Goal: Task Accomplishment & Management: Manage account settings

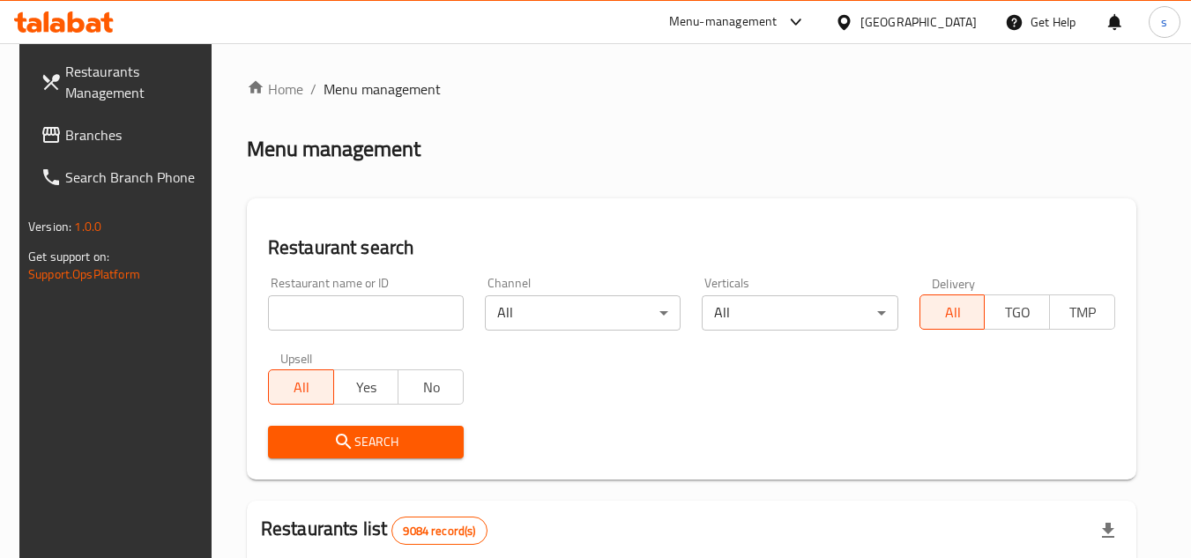
click at [965, 12] on div "[GEOGRAPHIC_DATA]" at bounding box center [919, 21] width 116 height 19
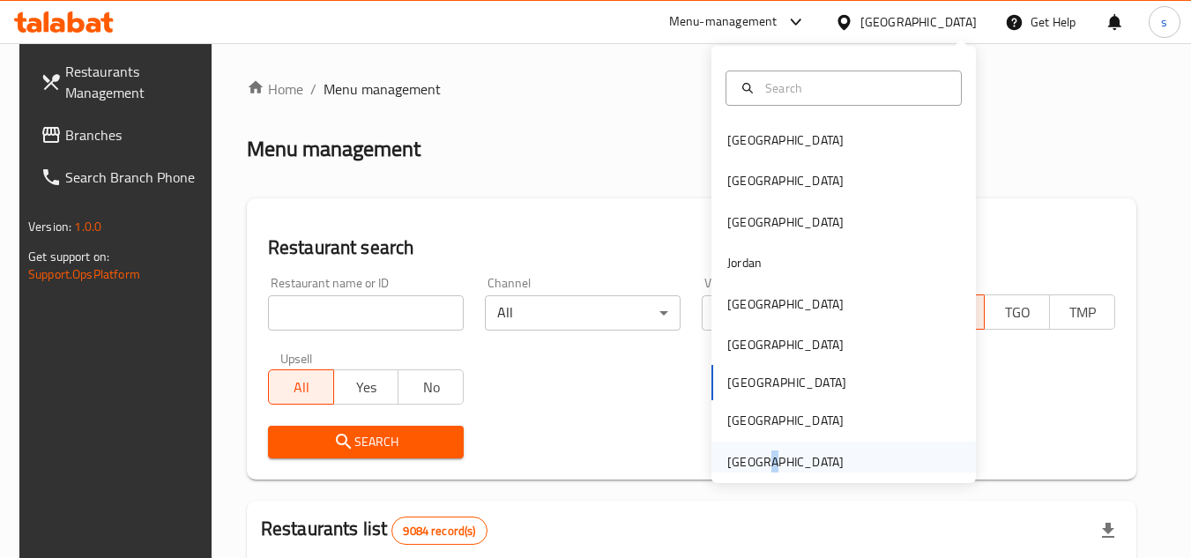
click at [749, 466] on div "[GEOGRAPHIC_DATA]" at bounding box center [785, 462] width 145 height 41
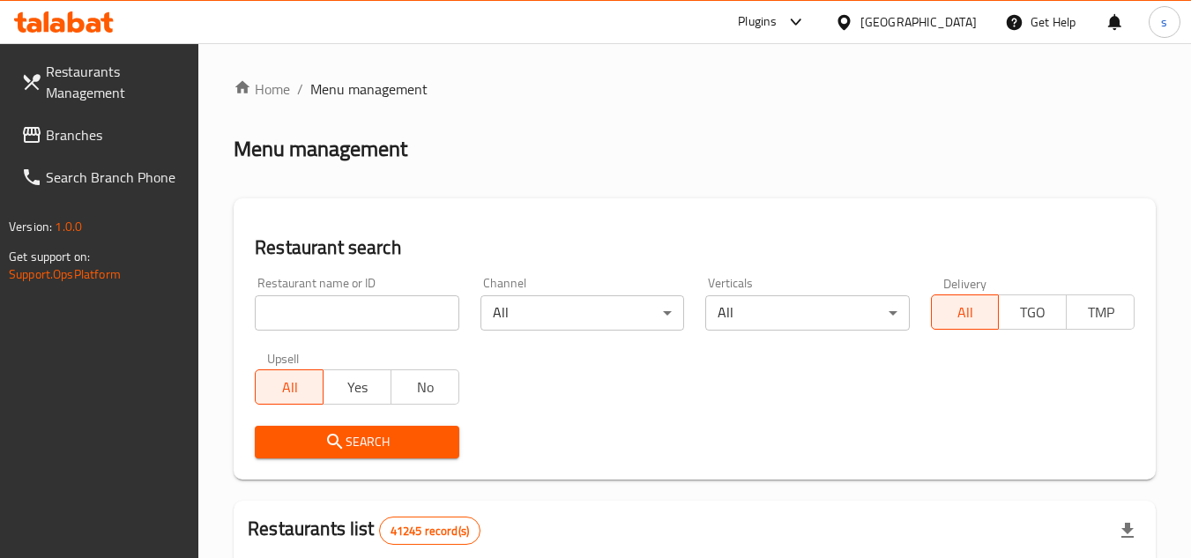
click at [100, 142] on span "Branches" at bounding box center [115, 134] width 139 height 21
click at [334, 310] on input "search" at bounding box center [357, 312] width 204 height 35
paste input "37319"
type input "37319"
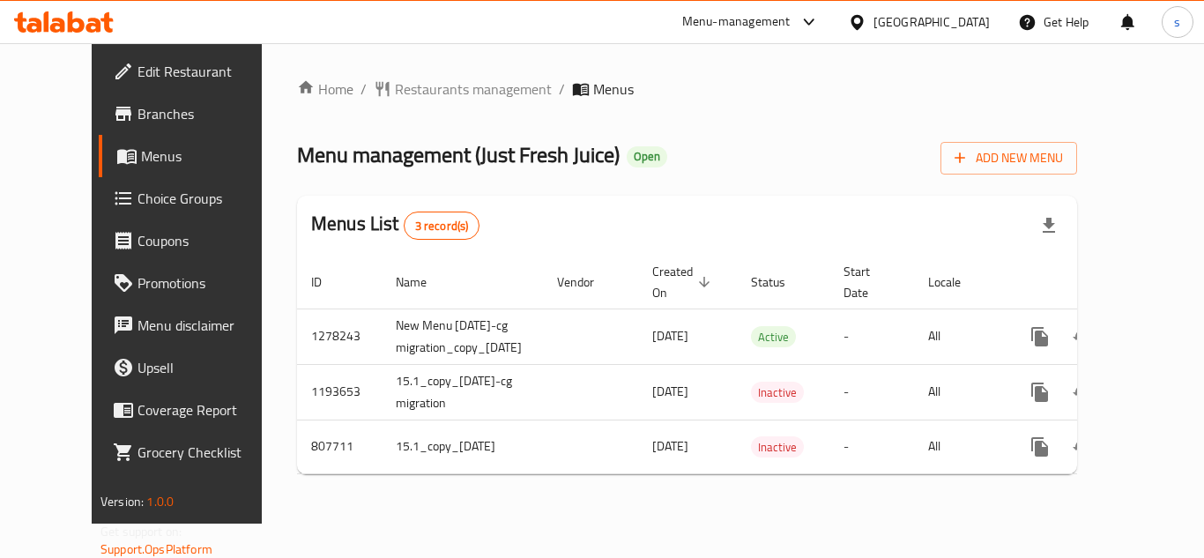
click at [138, 199] on span "Choice Groups" at bounding box center [208, 198] width 141 height 21
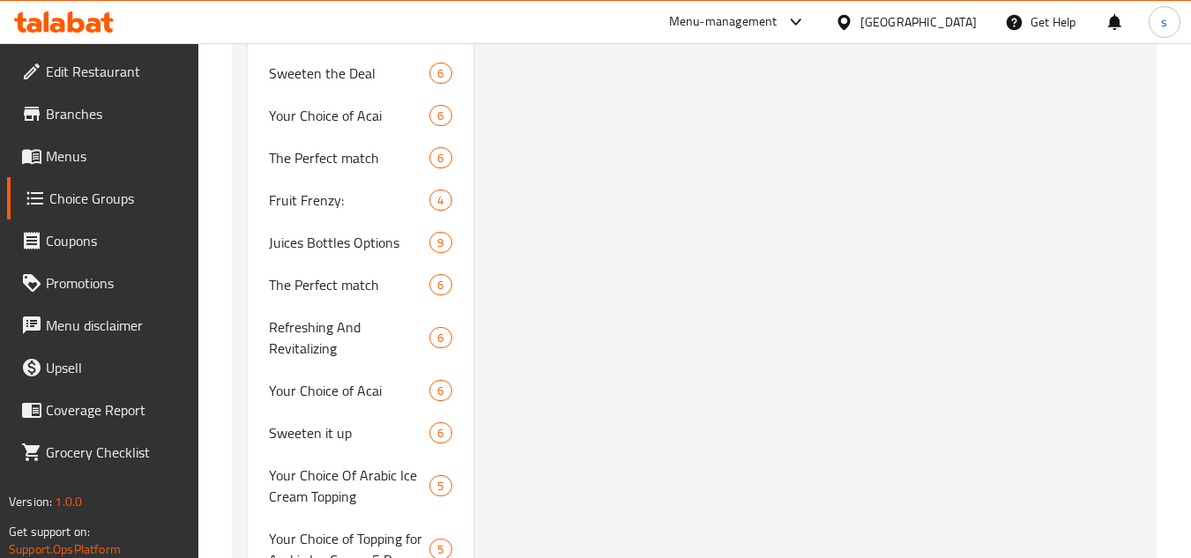
scroll to position [3615, 0]
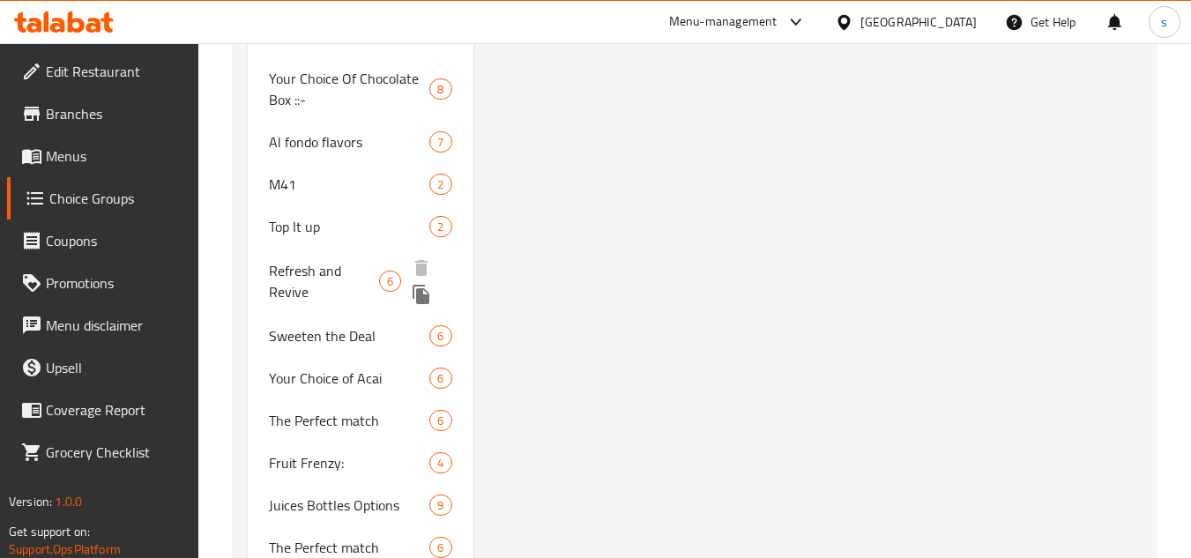
scroll to position [3640, 0]
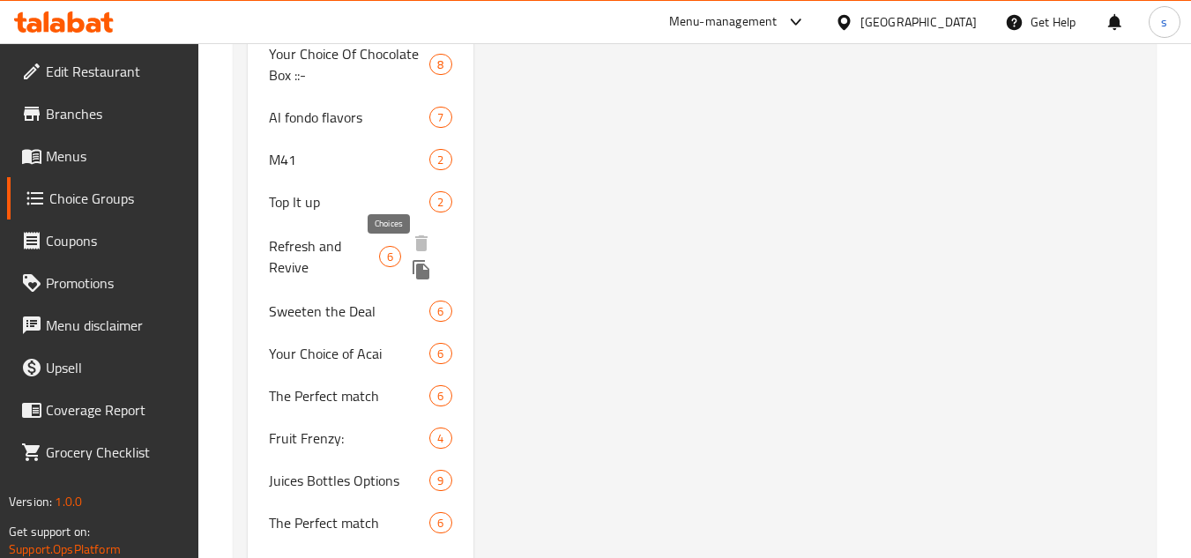
click at [386, 263] on span "6" at bounding box center [390, 257] width 20 height 17
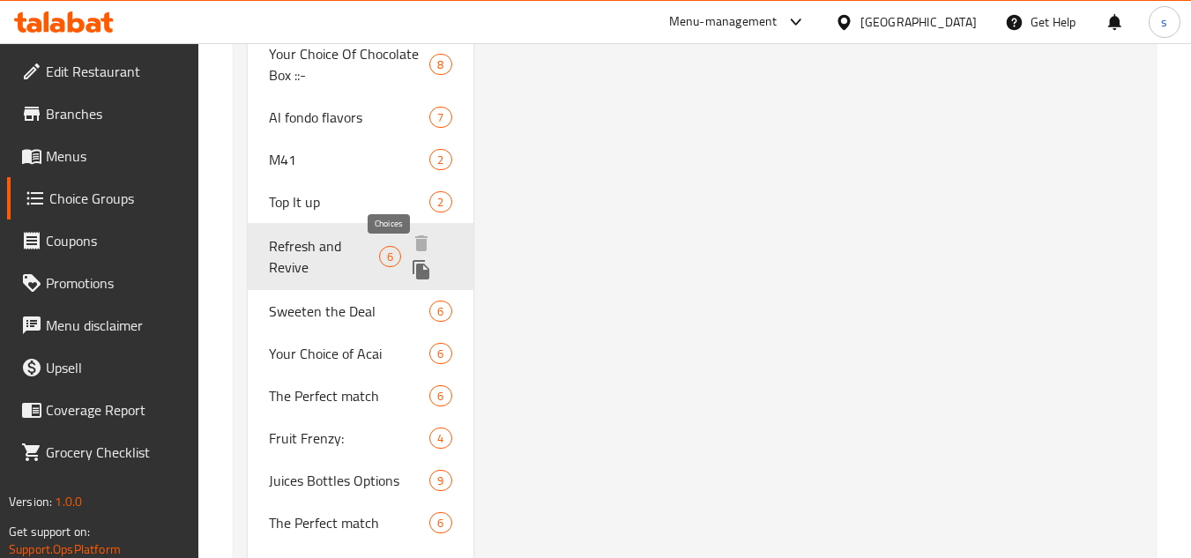
type input "Refresh and Revive"
type input "تحديث وإحياء"
type input "0"
type input "6"
click at [388, 256] on span "6" at bounding box center [390, 257] width 20 height 17
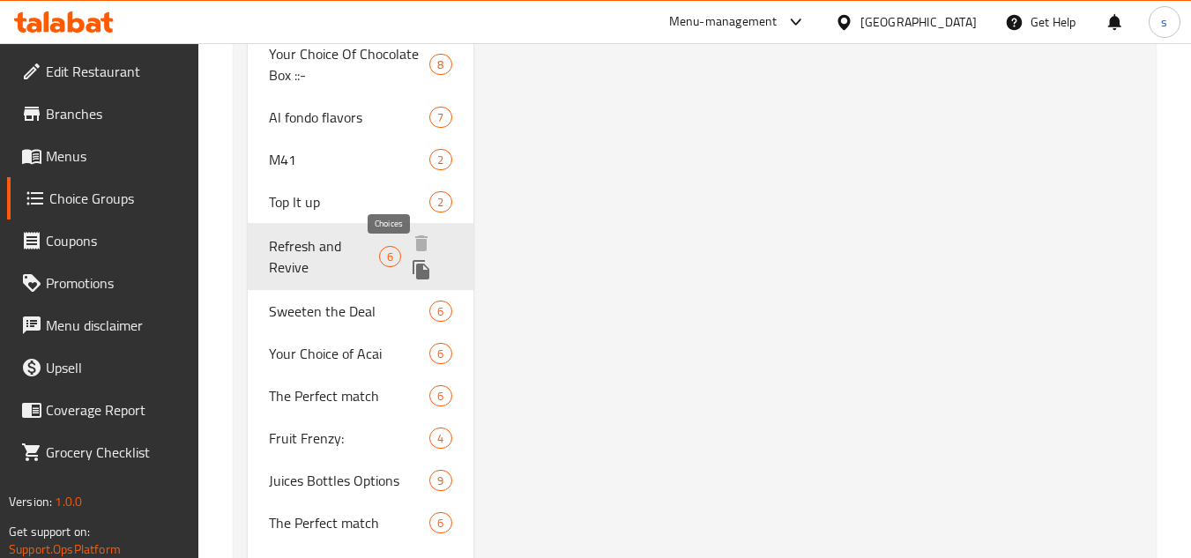
click at [388, 256] on span "6" at bounding box center [390, 257] width 20 height 17
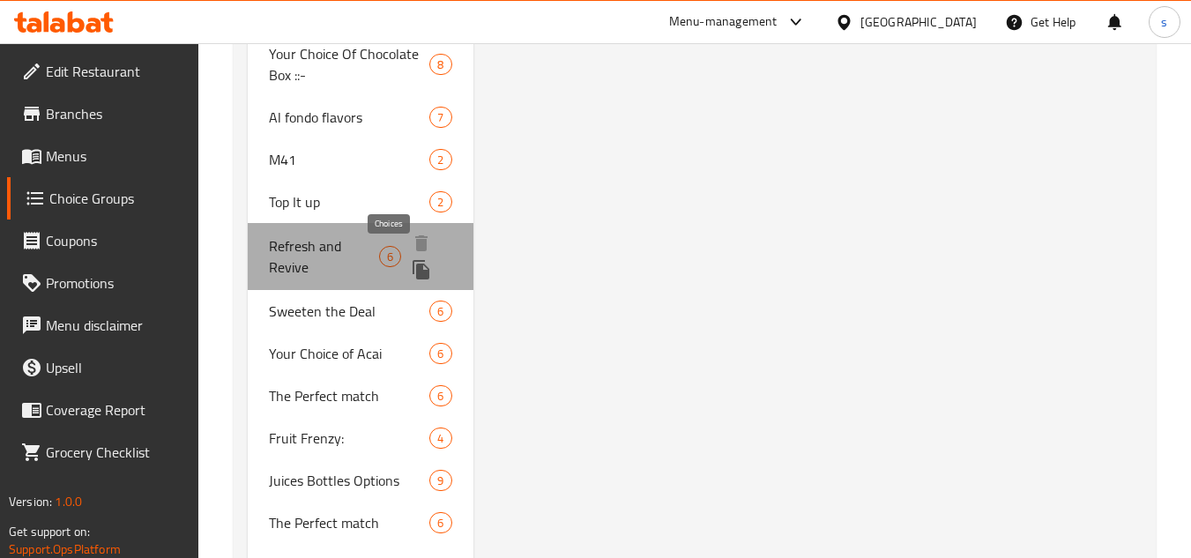
click at [388, 256] on span "6" at bounding box center [390, 257] width 20 height 17
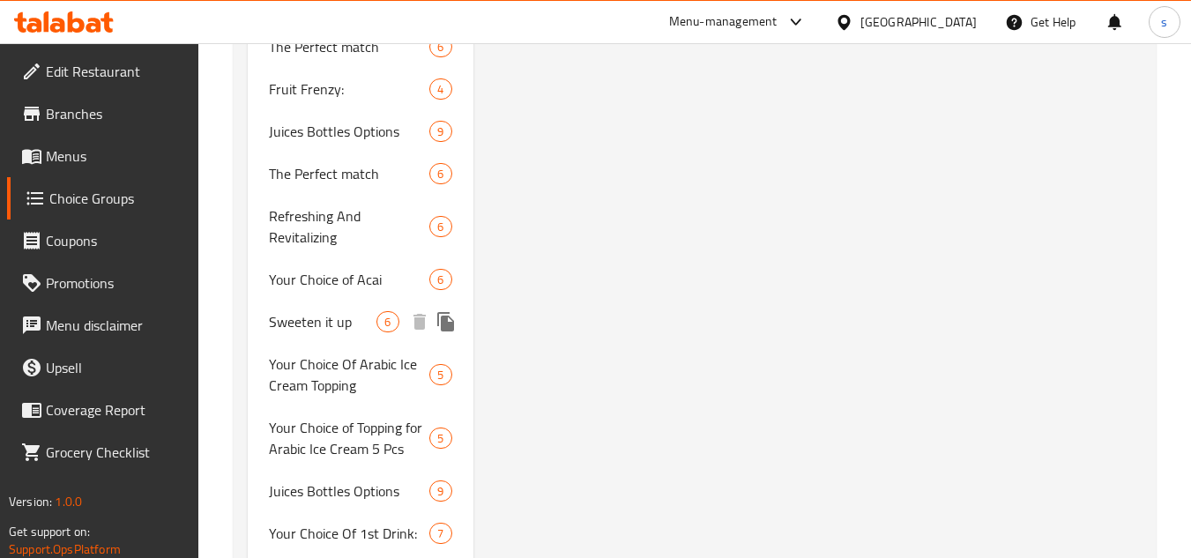
scroll to position [3966, 0]
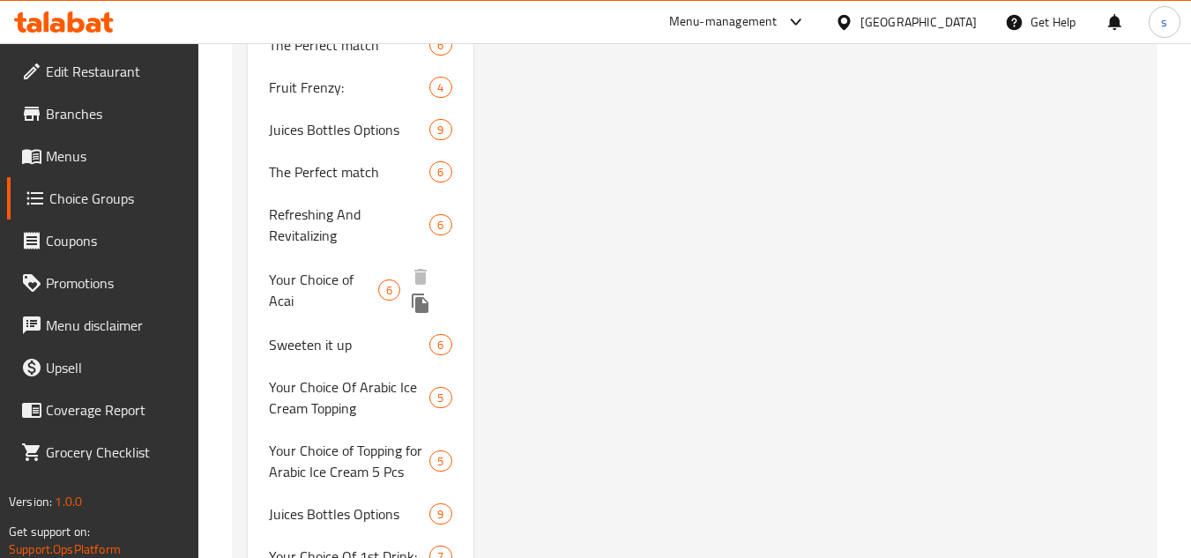
click at [393, 290] on span "6" at bounding box center [389, 290] width 20 height 17
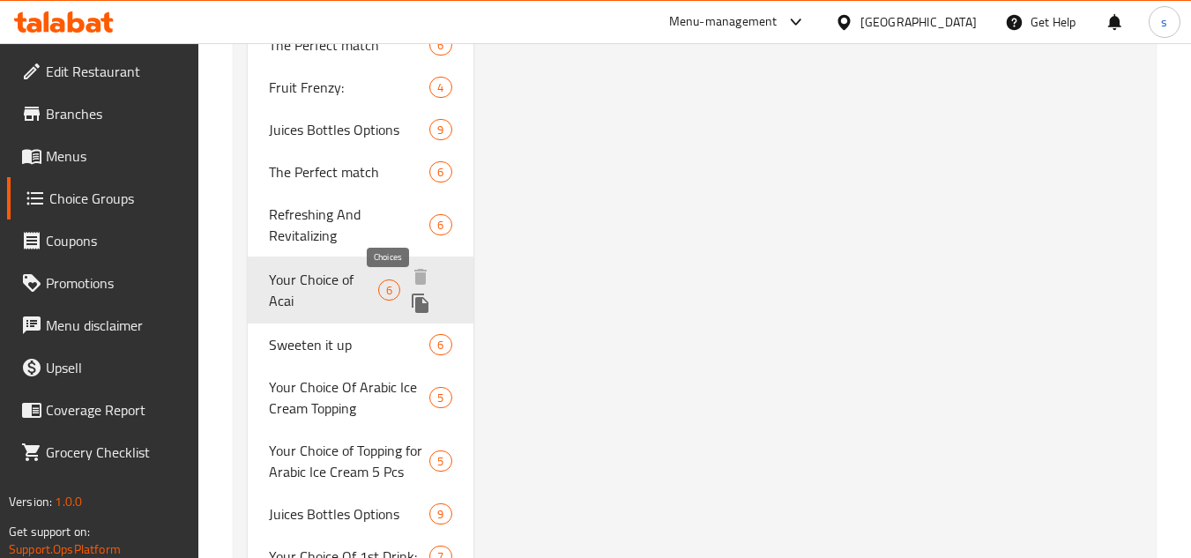
type input "Your Choice of Acai"
type input "اختيارك من الاساي"
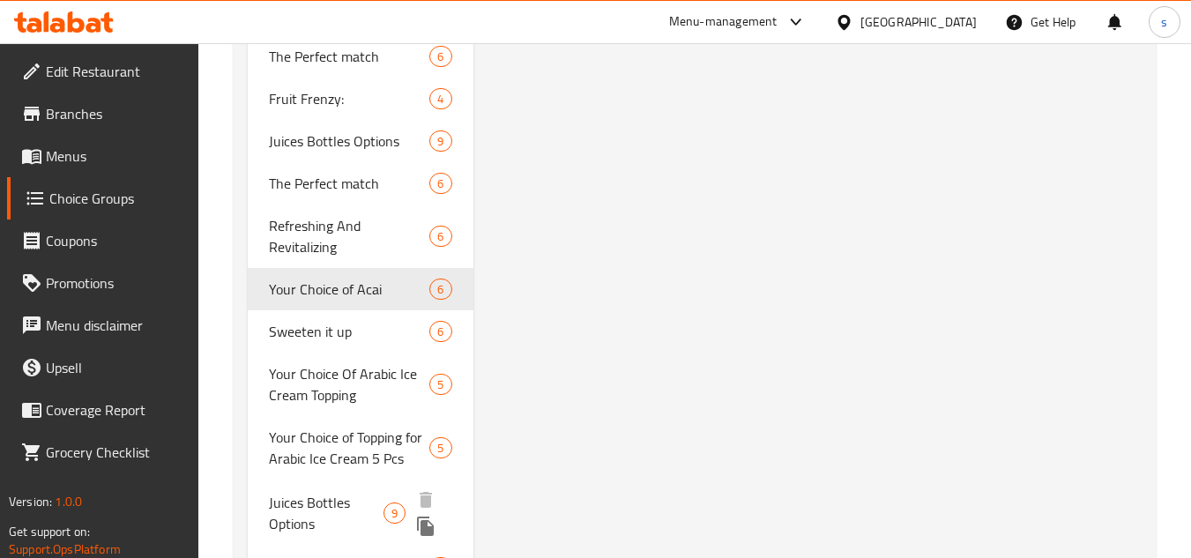
scroll to position [4307, 0]
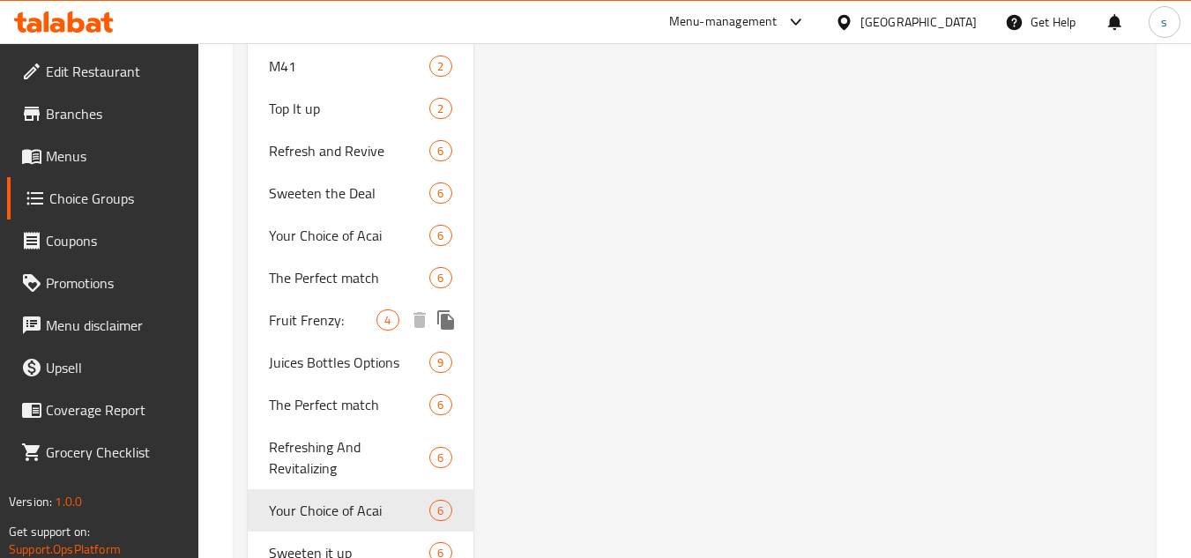
scroll to position [3731, 0]
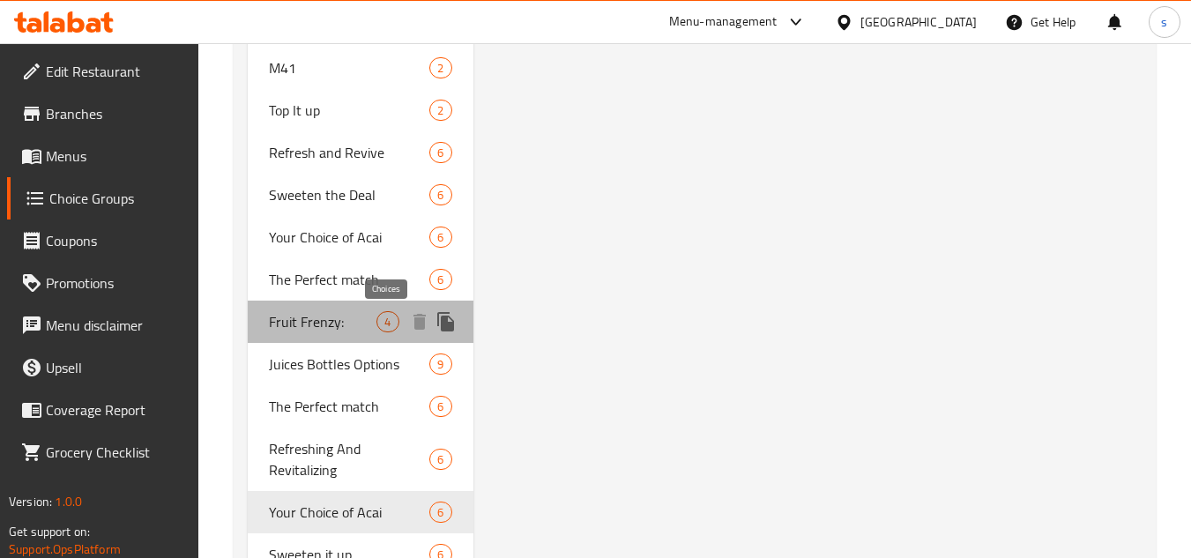
click at [384, 327] on span "4" at bounding box center [387, 322] width 20 height 17
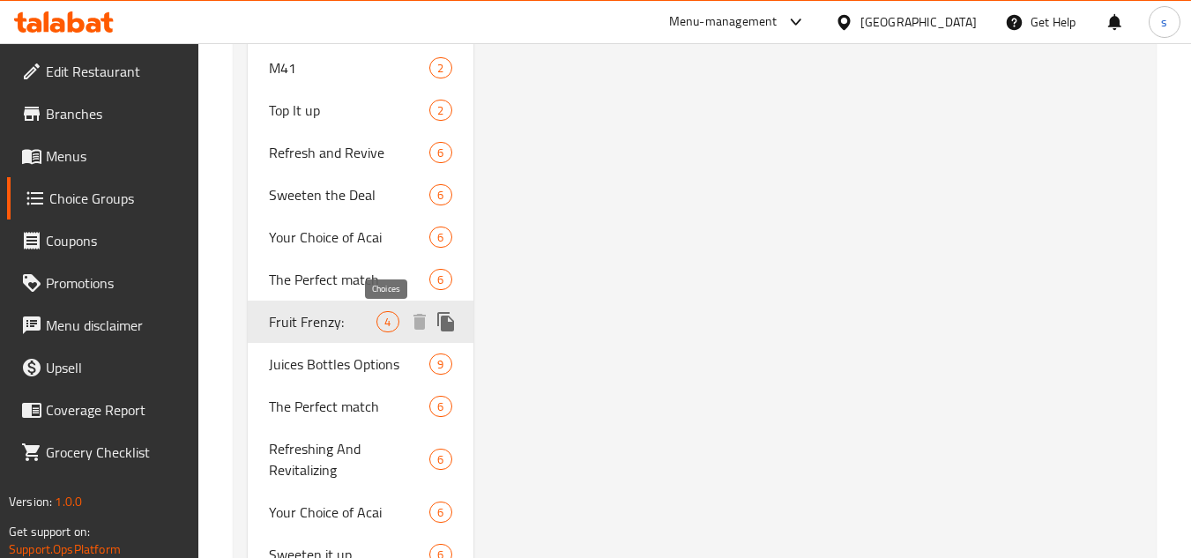
type input "Fruit Frenzy:"
type input "انتعاش فواكة:"
type input "4"
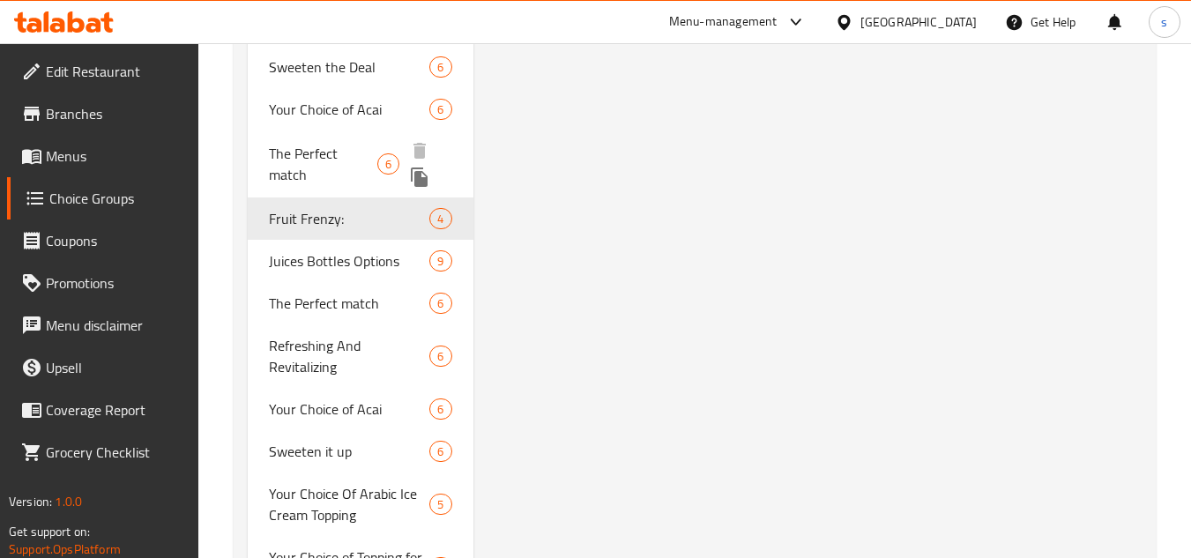
scroll to position [3861, 0]
click at [389, 163] on span "6" at bounding box center [388, 162] width 20 height 17
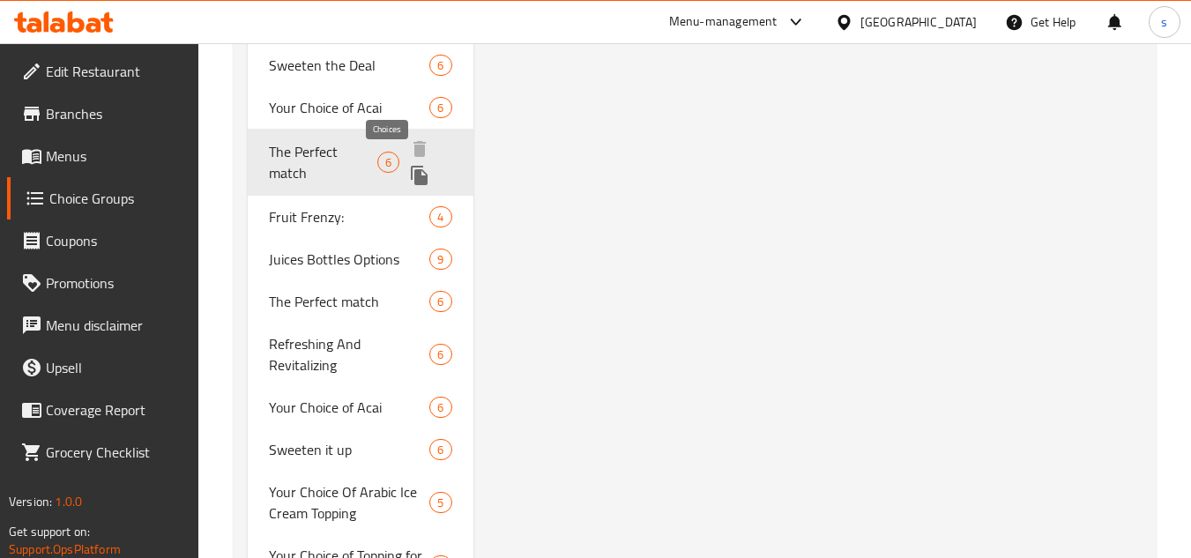
type input "The Perfect match"
type input "التطابق المثالي"
type input "6"
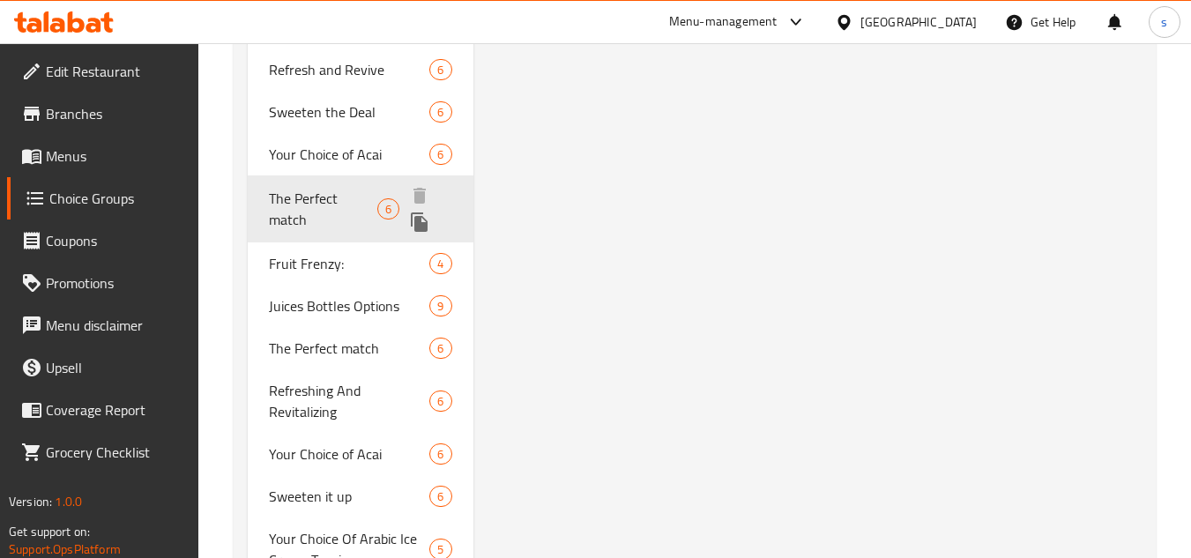
scroll to position [3837, 0]
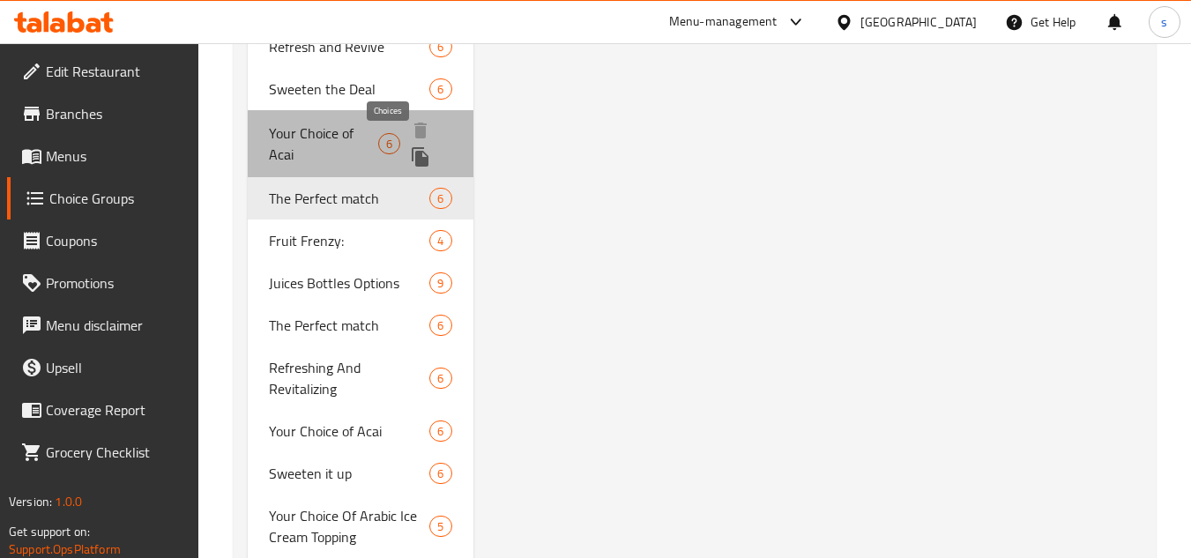
click at [395, 147] on span "6" at bounding box center [389, 144] width 20 height 17
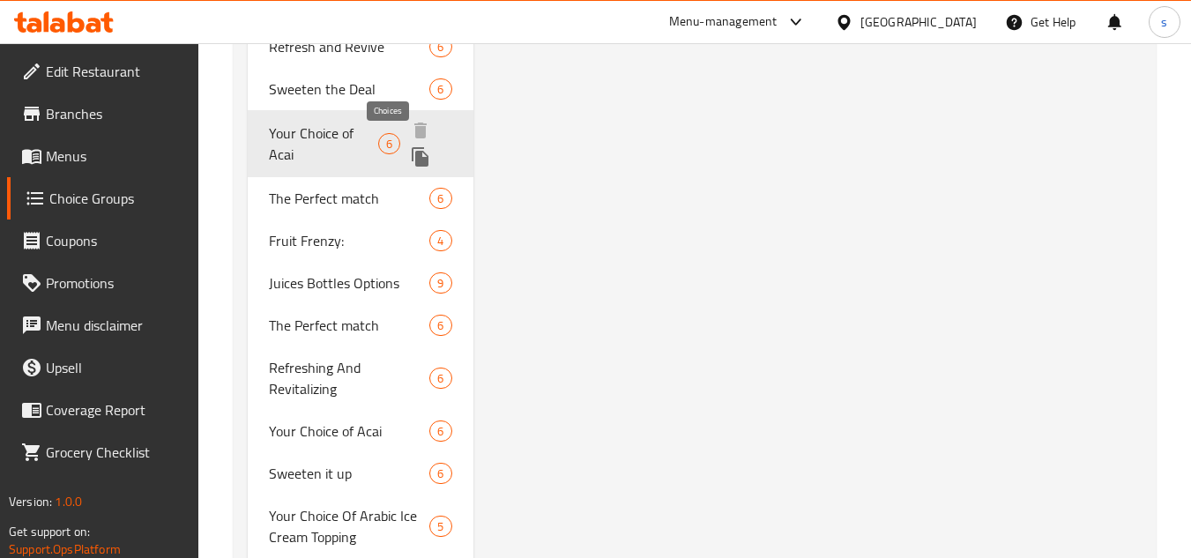
type input "Your Choice of Acai"
type input "اختيارك من الاساي"
click at [390, 139] on span "6" at bounding box center [389, 144] width 20 height 17
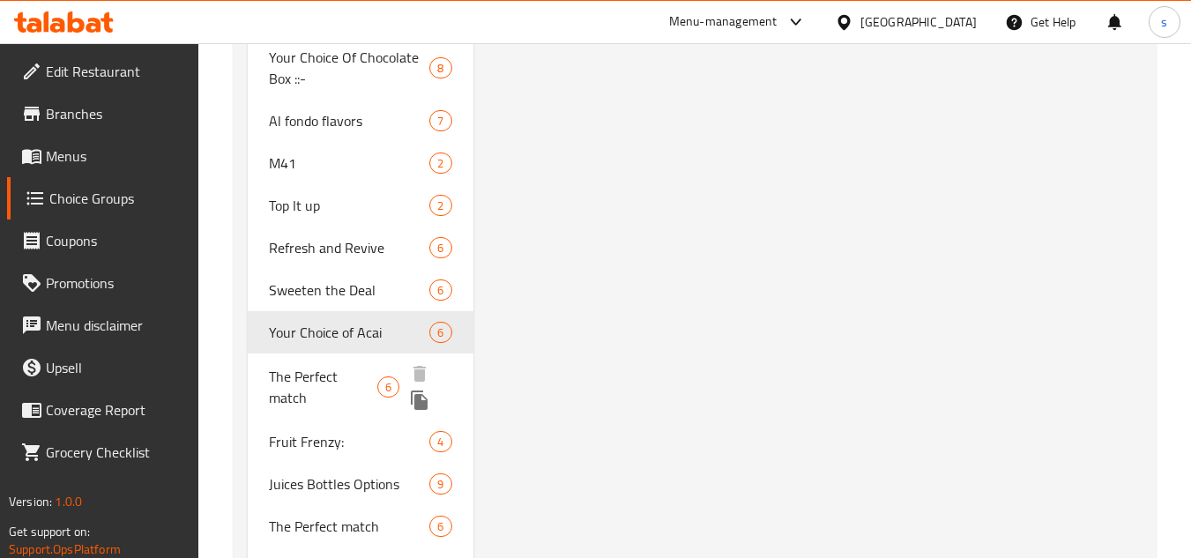
scroll to position [3659, 0]
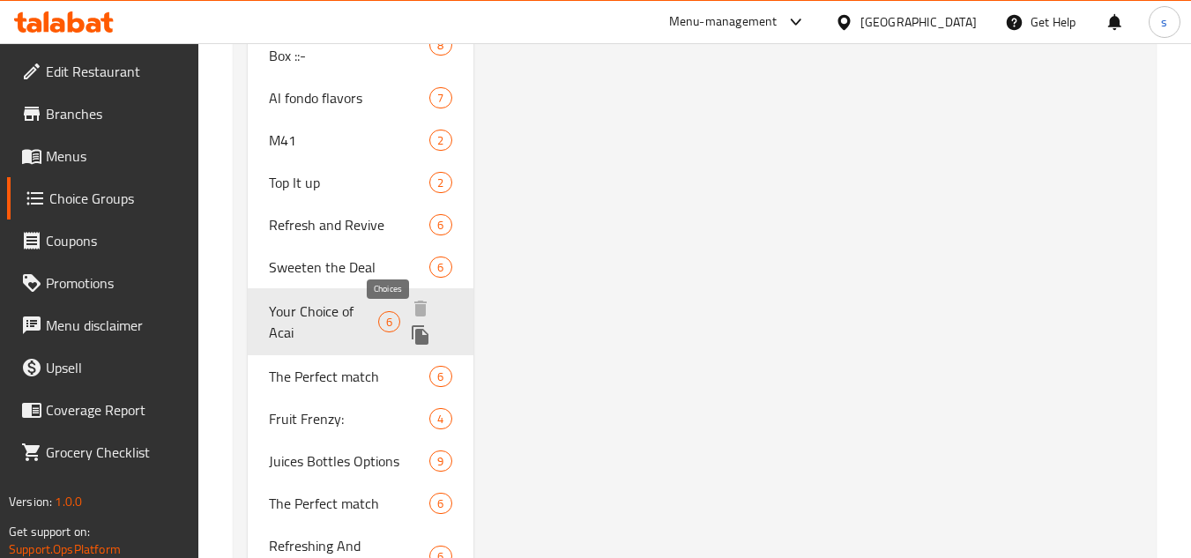
click at [389, 321] on span "6" at bounding box center [389, 322] width 20 height 17
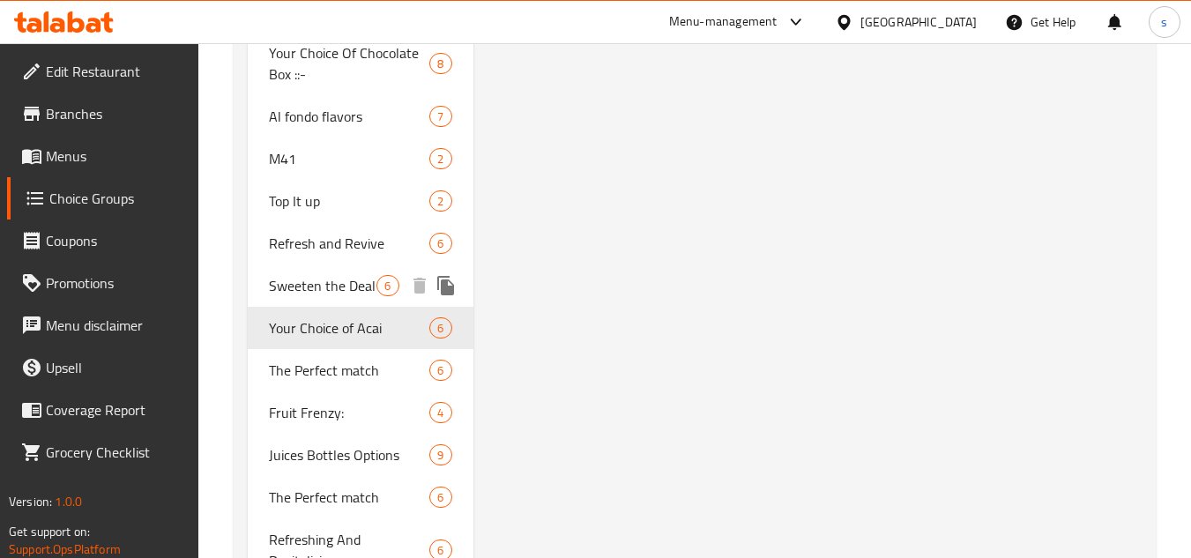
scroll to position [3616, 0]
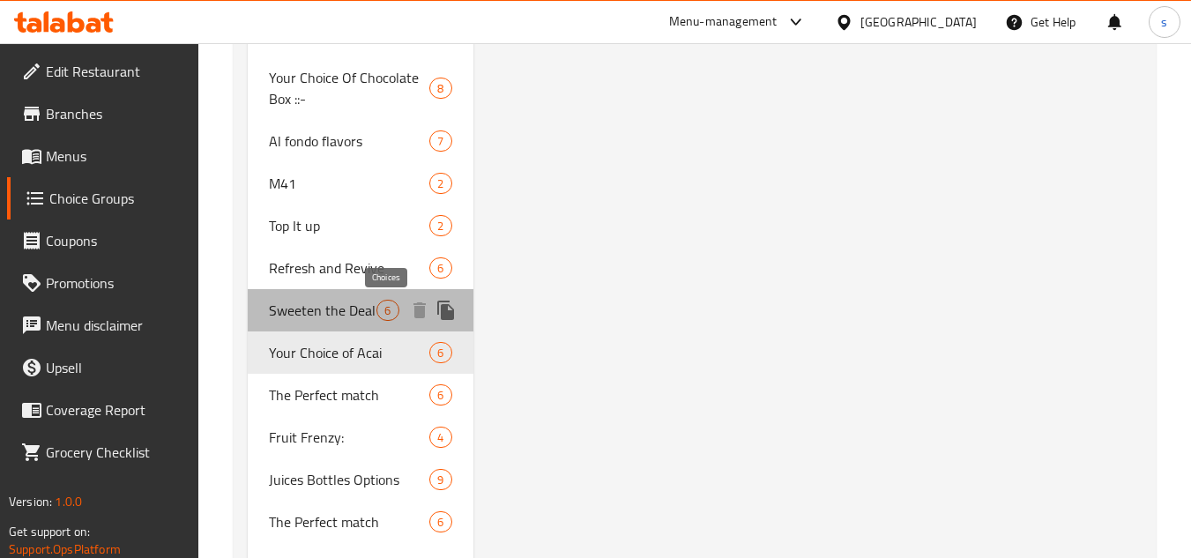
click at [388, 310] on span "6" at bounding box center [387, 310] width 20 height 17
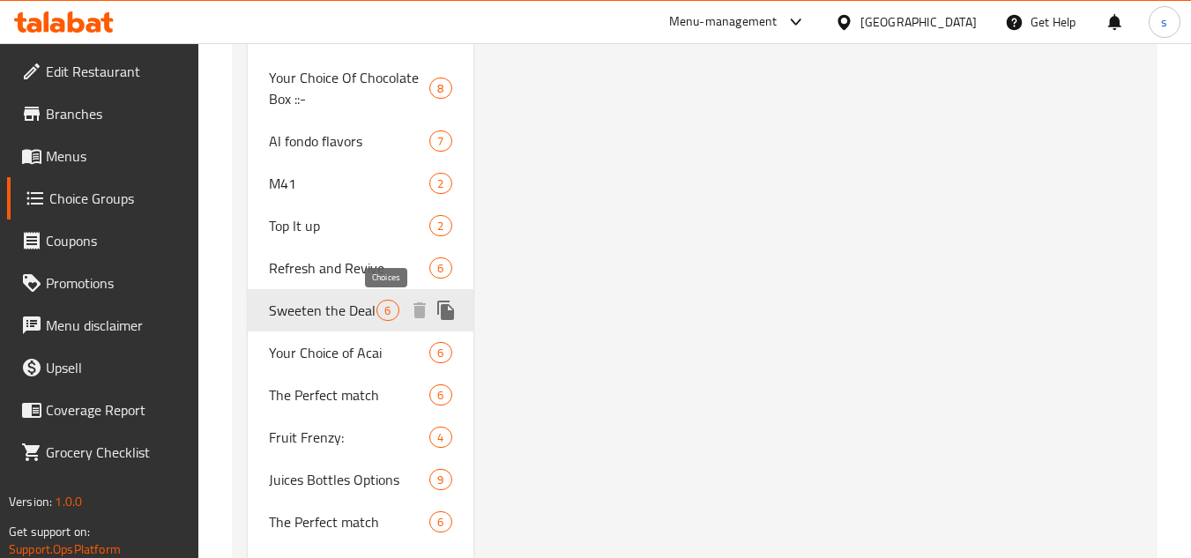
type input "Sweeten the Deal"
type input "تحلية الصفقة"
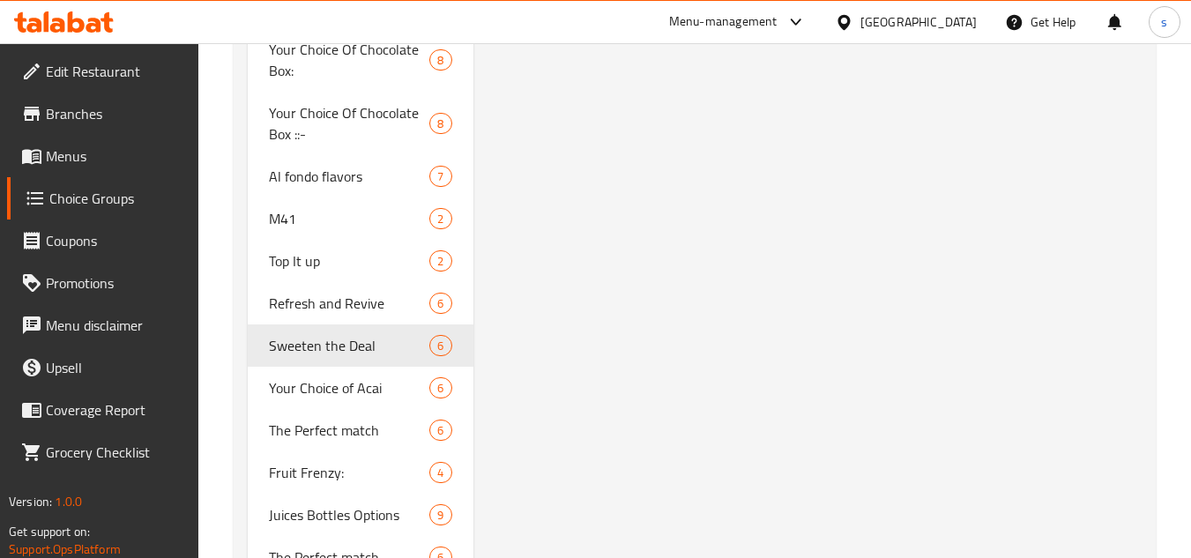
scroll to position [3605, 0]
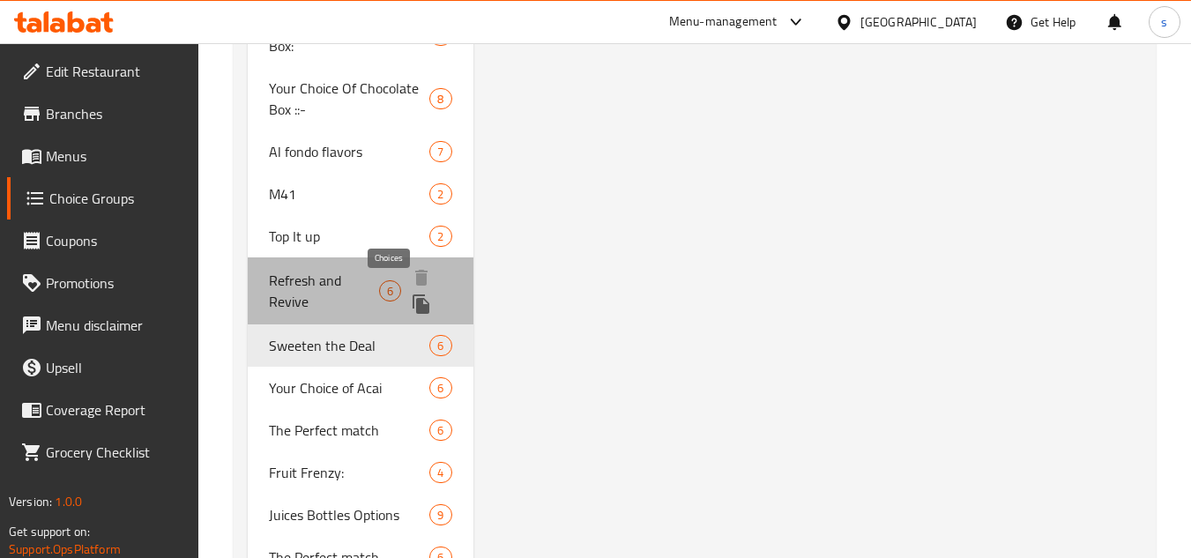
click at [385, 294] on span "6" at bounding box center [390, 291] width 20 height 17
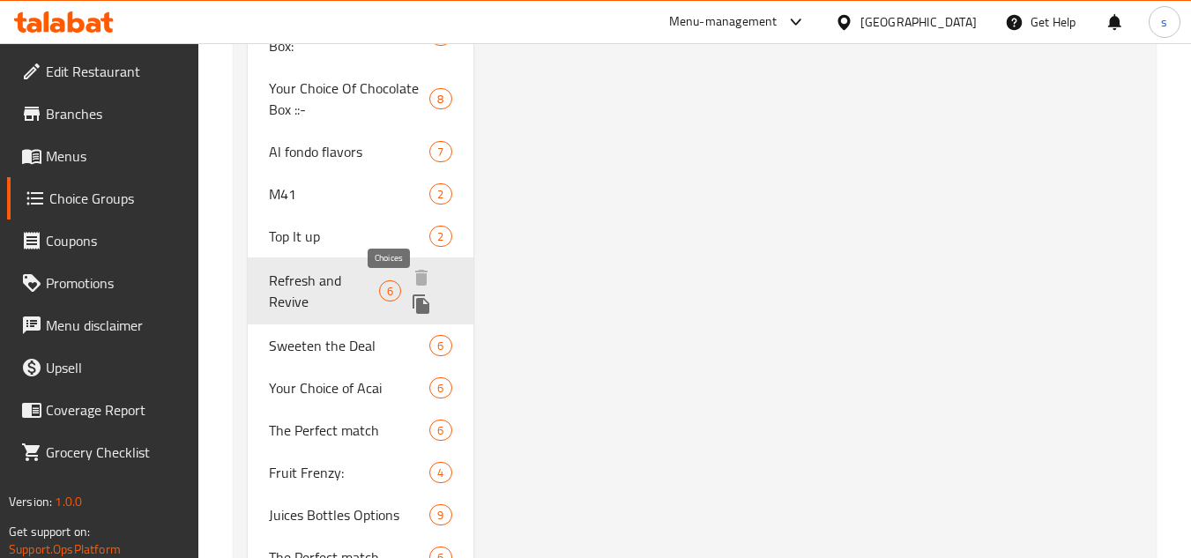
type input "Refresh and Revive"
type input "تحديث وإحياء"
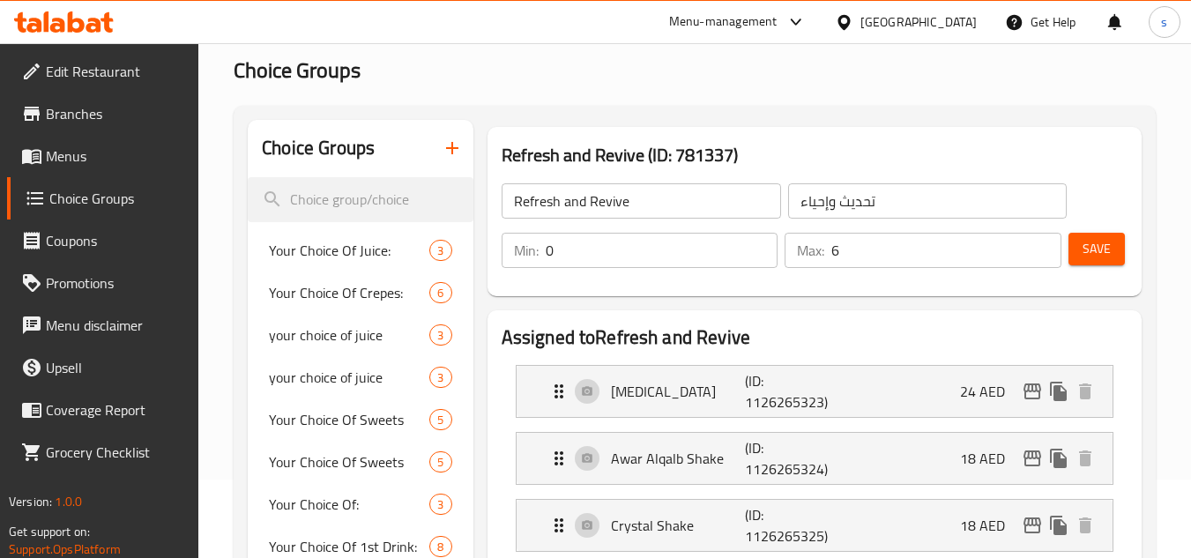
scroll to position [0, 0]
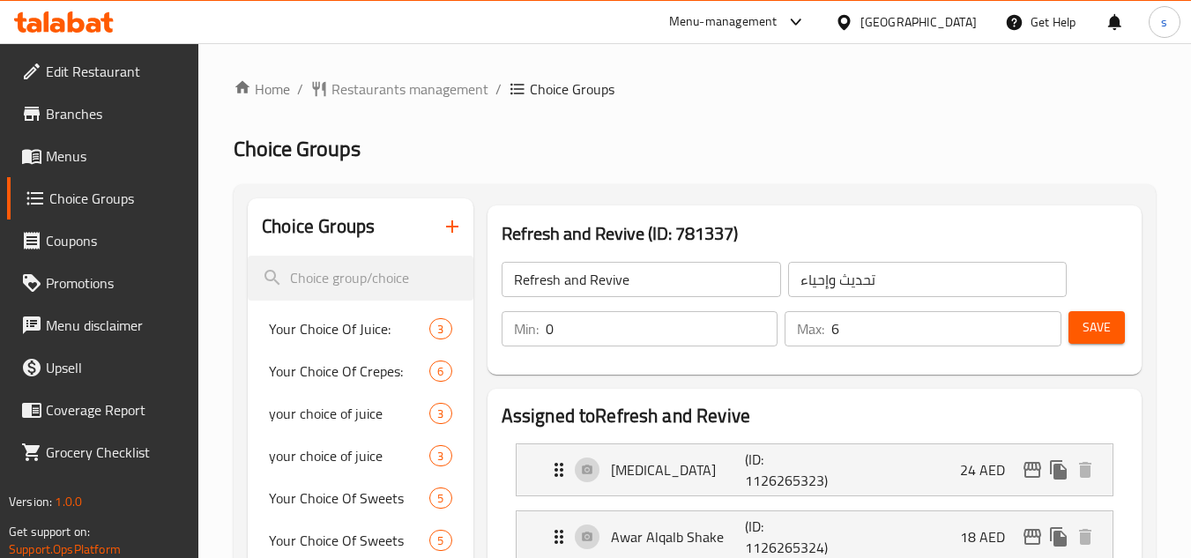
click at [913, 19] on div "[GEOGRAPHIC_DATA]" at bounding box center [919, 21] width 116 height 19
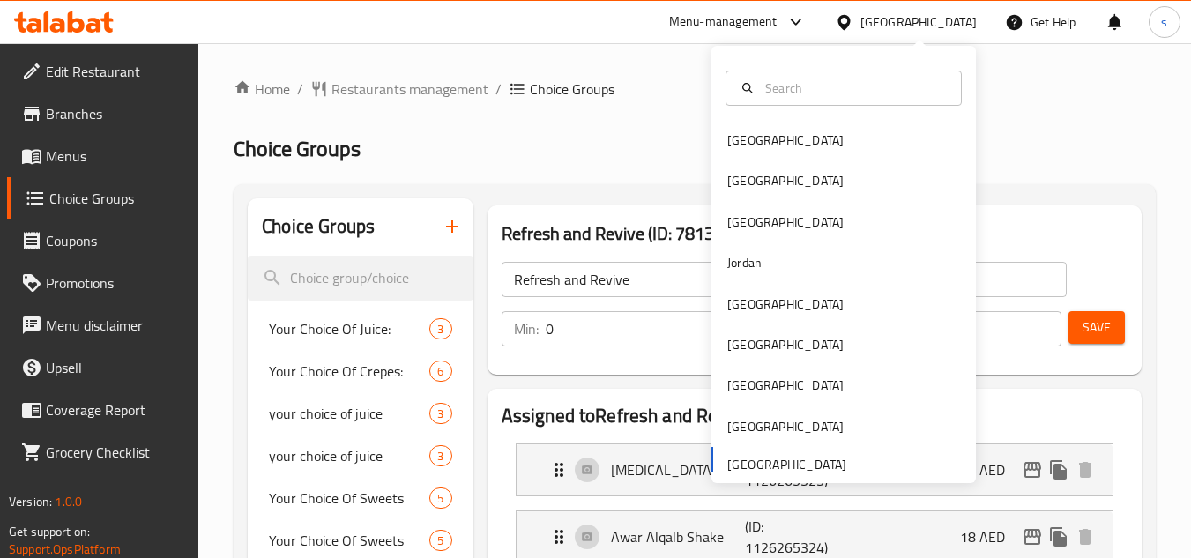
click at [95, 98] on link "Branches" at bounding box center [103, 114] width 192 height 42
